Goal: Transaction & Acquisition: Obtain resource

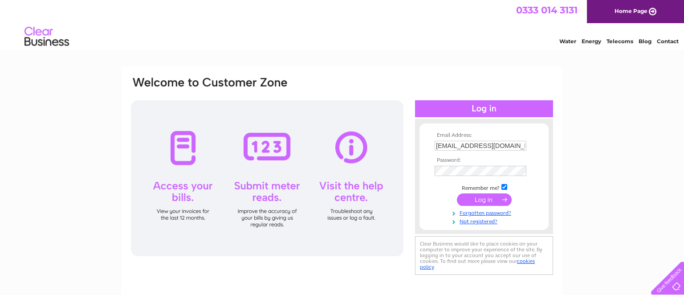
click at [471, 197] on input "submit" at bounding box center [484, 199] width 55 height 12
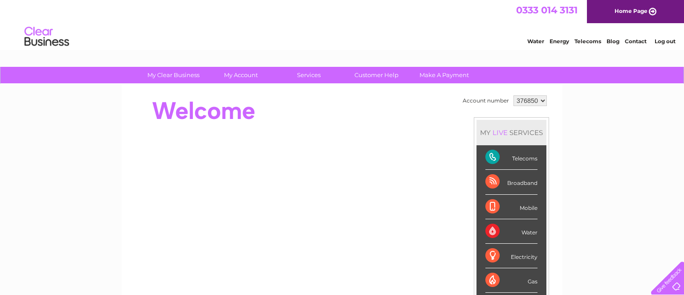
click at [496, 158] on div "Telecoms" at bounding box center [512, 157] width 52 height 25
click at [523, 156] on div "Telecoms" at bounding box center [512, 157] width 52 height 25
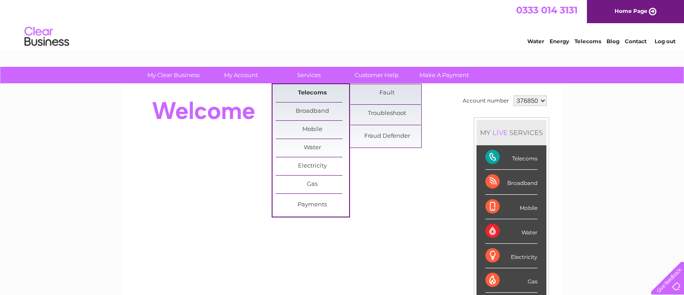
click at [310, 96] on link "Telecoms" at bounding box center [313, 93] width 74 height 18
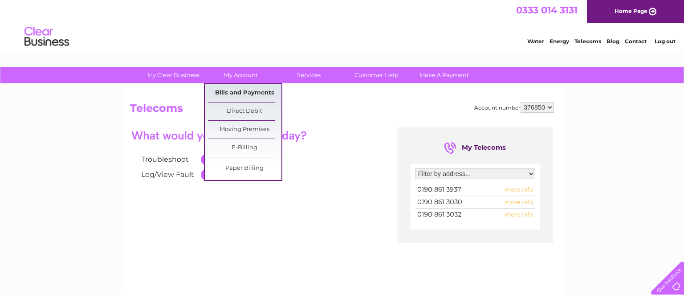
click at [236, 93] on link "Bills and Payments" at bounding box center [245, 93] width 74 height 18
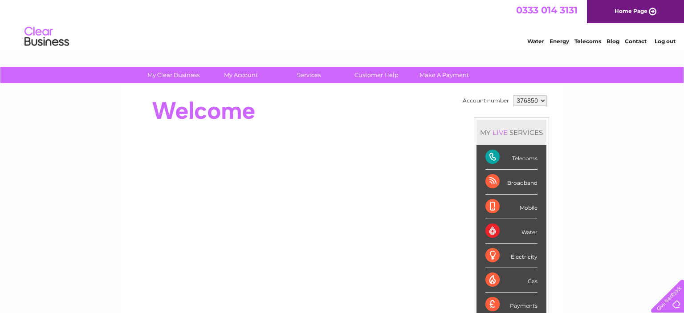
click at [514, 95] on select "376850" at bounding box center [530, 100] width 33 height 11
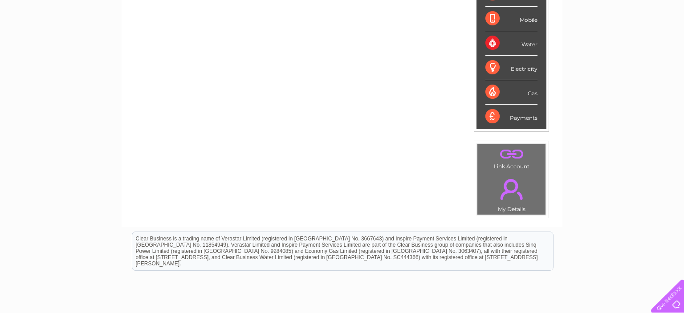
scroll to position [259, 0]
drag, startPoint x: 299, startPoint y: 63, endPoint x: 275, endPoint y: 74, distance: 25.9
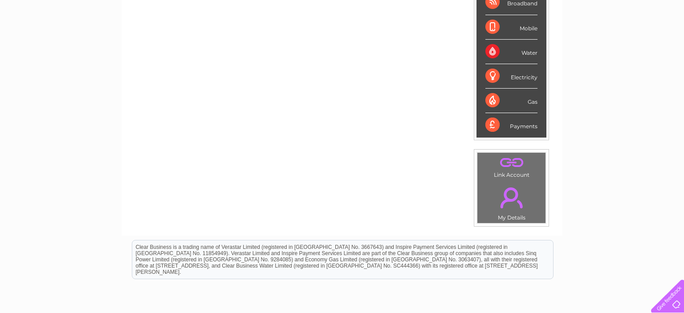
scroll to position [0, 0]
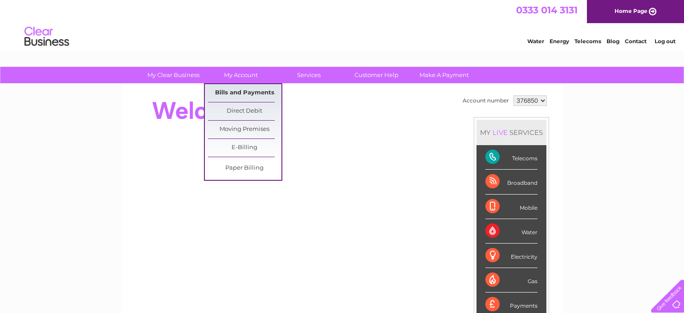
click at [250, 97] on link "Bills and Payments" at bounding box center [245, 93] width 74 height 18
click at [248, 91] on link "Bills and Payments" at bounding box center [245, 93] width 74 height 18
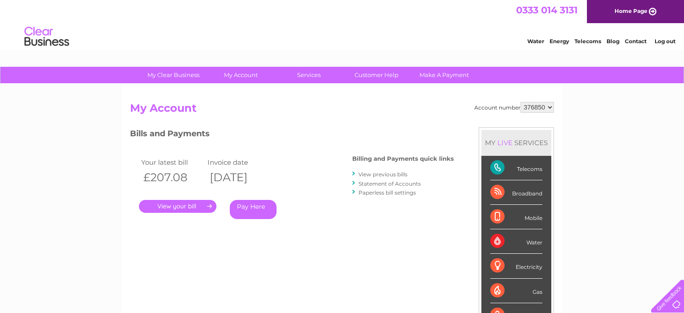
click at [380, 173] on link "View previous bills" at bounding box center [383, 174] width 49 height 7
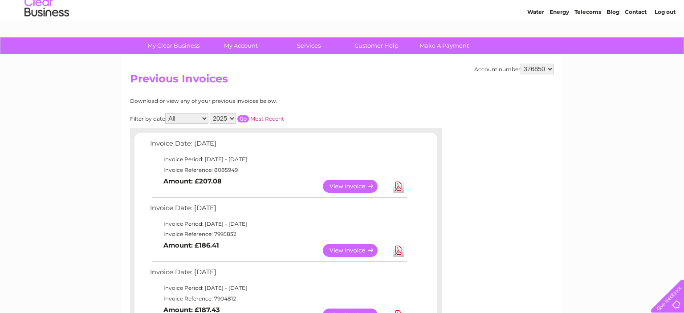
scroll to position [47, 0]
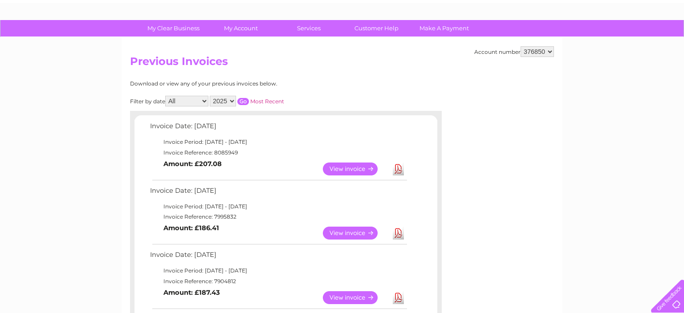
click at [397, 168] on link "Download" at bounding box center [398, 169] width 11 height 13
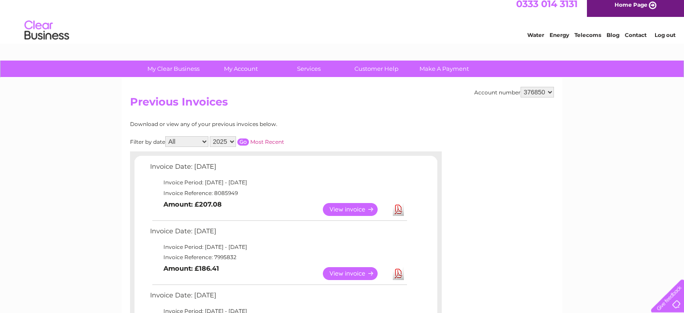
scroll to position [0, 0]
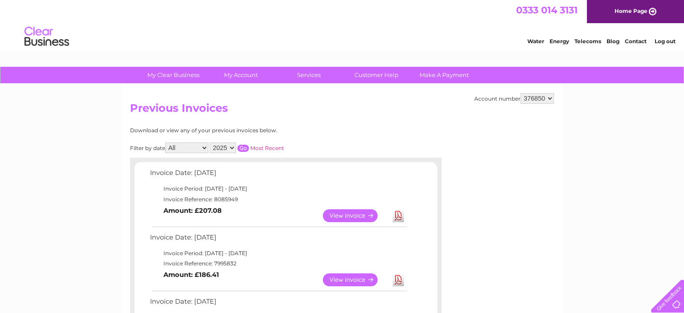
click at [210, 143] on select "2025 2024 2023 2022" at bounding box center [223, 148] width 26 height 11
click option "2023" at bounding box center [0, 0] width 0 height 0
click at [239, 147] on input "button" at bounding box center [244, 148] width 12 height 7
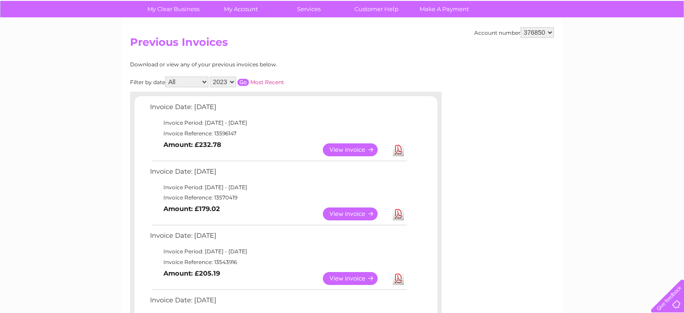
scroll to position [47, 0]
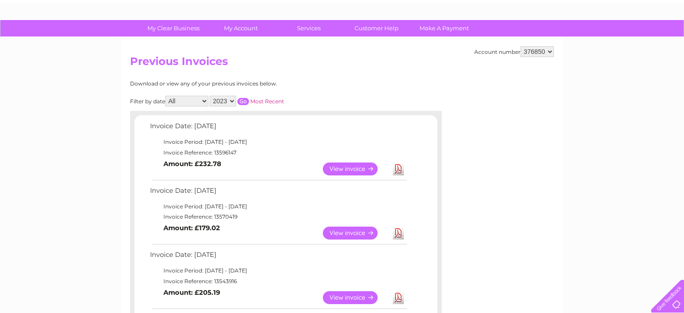
click at [210, 96] on select "2025 2024 2023 2022" at bounding box center [223, 101] width 26 height 11
select select "2022"
click option "2022" at bounding box center [0, 0] width 0 height 0
click at [239, 99] on input "button" at bounding box center [244, 101] width 12 height 7
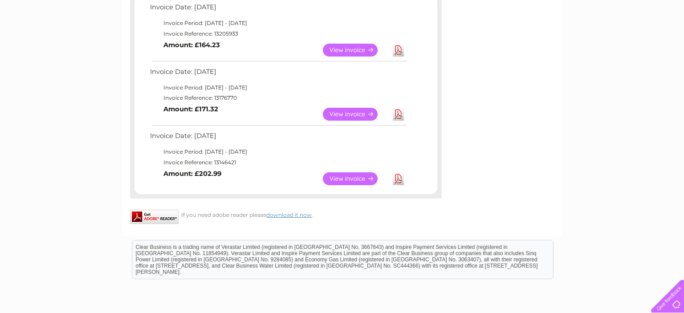
scroll to position [105, 0]
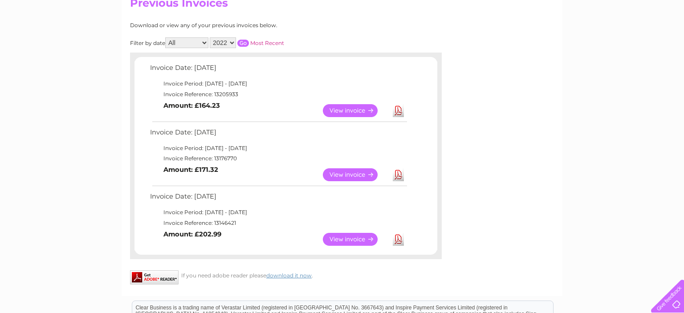
click at [403, 239] on link "Download" at bounding box center [398, 239] width 11 height 13
